Goal: Task Accomplishment & Management: Complete application form

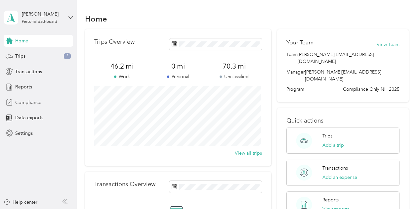
click at [26, 102] on span "Compliance" at bounding box center [28, 102] width 26 height 7
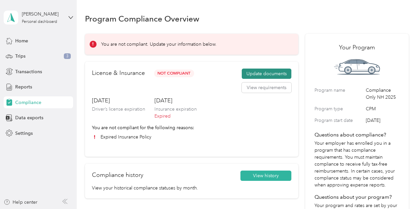
click at [269, 72] on button "Update documents" at bounding box center [267, 74] width 50 height 11
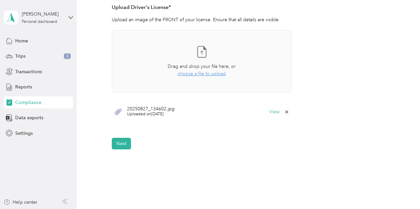
scroll to position [199, 0]
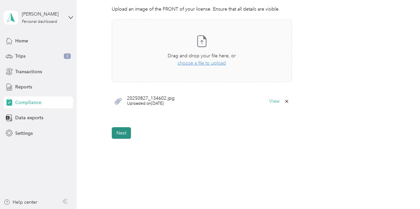
click at [126, 133] on button "Next" at bounding box center [121, 133] width 19 height 12
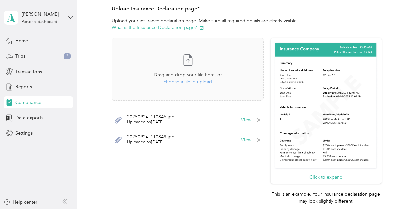
scroll to position [163, 0]
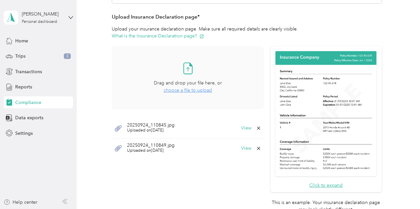
click at [186, 90] on span "choose a file to upload" at bounding box center [188, 90] width 48 height 6
click at [114, 82] on span "Take a photo or choose a photo from your library Drag and drop your file here, …" at bounding box center [187, 78] width 151 height 62
click at [183, 90] on span "choose a file to upload" at bounding box center [188, 90] width 48 height 6
drag, startPoint x: 415, startPoint y: 2, endPoint x: 385, endPoint y: 1, distance: 30.1
click at [396, 22] on div "Employee details & driver’s license License Insurance declaration Insurance Veh…" at bounding box center [247, 70] width 324 height 337
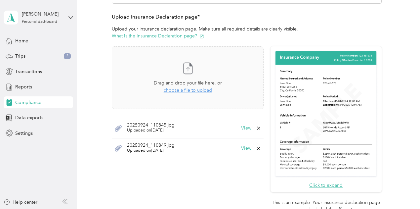
drag, startPoint x: 95, startPoint y: 88, endPoint x: 106, endPoint y: 84, distance: 10.9
click at [95, 88] on div "Employee details & driver’s license License Insurance declaration Insurance Veh…" at bounding box center [247, 70] width 324 height 337
click at [181, 89] on span "choose a file to upload" at bounding box center [188, 90] width 48 height 6
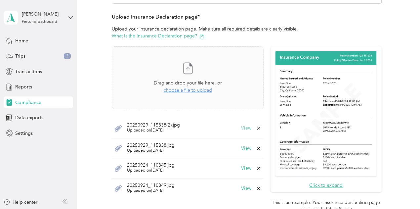
click at [243, 128] on button "View" at bounding box center [246, 128] width 10 height 5
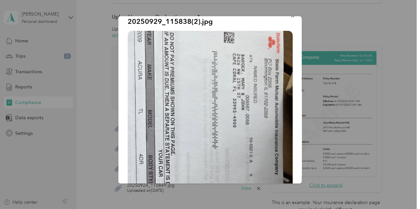
scroll to position [0, 0]
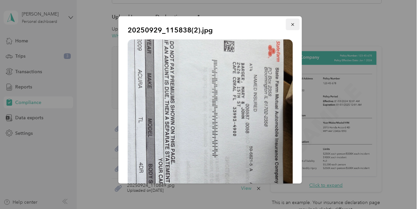
click at [291, 24] on icon "button" at bounding box center [293, 24] width 5 height 5
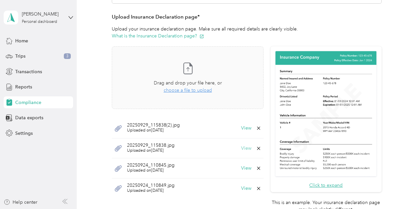
click at [242, 147] on button "View" at bounding box center [246, 148] width 10 height 5
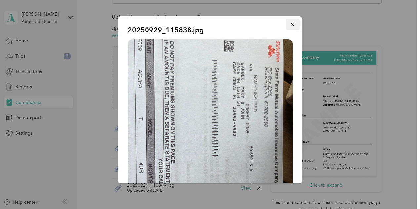
click at [291, 24] on icon "button" at bounding box center [293, 24] width 5 height 5
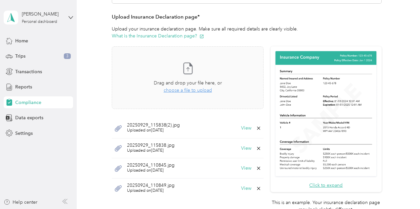
click at [175, 128] on span "Uploaded on [DATE]" at bounding box center [153, 130] width 53 height 6
click at [243, 126] on button "View" at bounding box center [246, 128] width 10 height 5
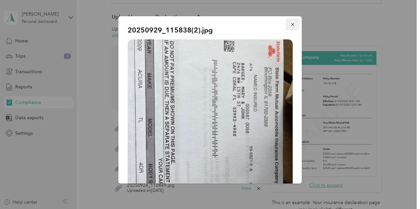
click at [291, 24] on icon "button" at bounding box center [293, 24] width 5 height 5
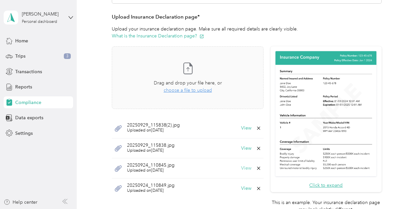
click at [244, 169] on button "View" at bounding box center [246, 168] width 10 height 5
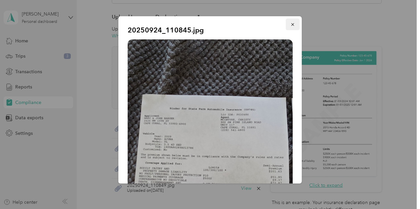
click at [291, 24] on icon "button" at bounding box center [293, 24] width 5 height 5
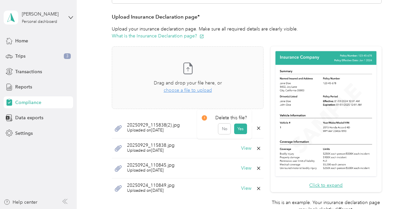
click at [256, 126] on icon at bounding box center [258, 127] width 5 height 5
click at [244, 131] on button "Yes" at bounding box center [240, 132] width 13 height 11
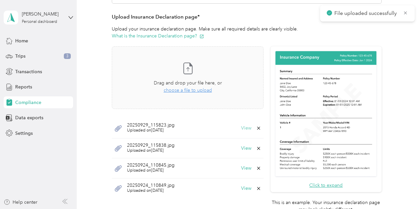
click at [246, 127] on button "View" at bounding box center [246, 128] width 10 height 5
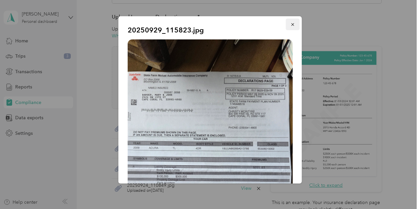
click at [291, 24] on icon "button" at bounding box center [293, 24] width 5 height 5
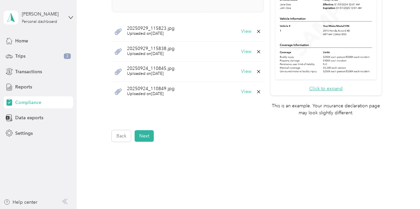
scroll to position [262, 0]
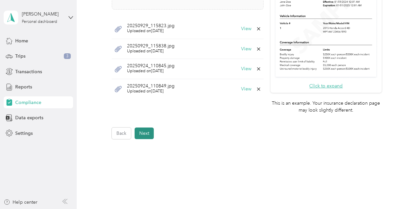
click at [148, 135] on button "Next" at bounding box center [144, 133] width 19 height 12
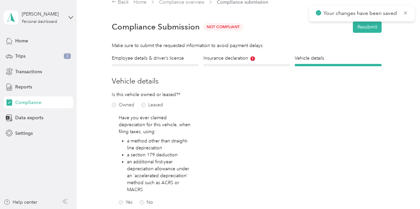
scroll to position [8, 0]
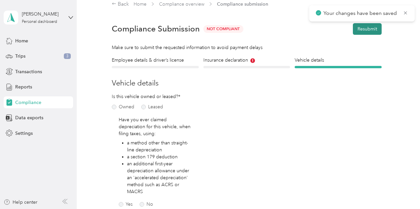
click at [374, 29] on button "Resubmit" at bounding box center [367, 29] width 29 height 12
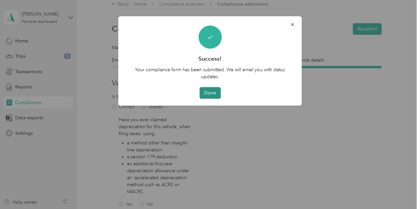
click at [211, 94] on button "Done" at bounding box center [210, 93] width 21 height 12
